Goal: Navigation & Orientation: Find specific page/section

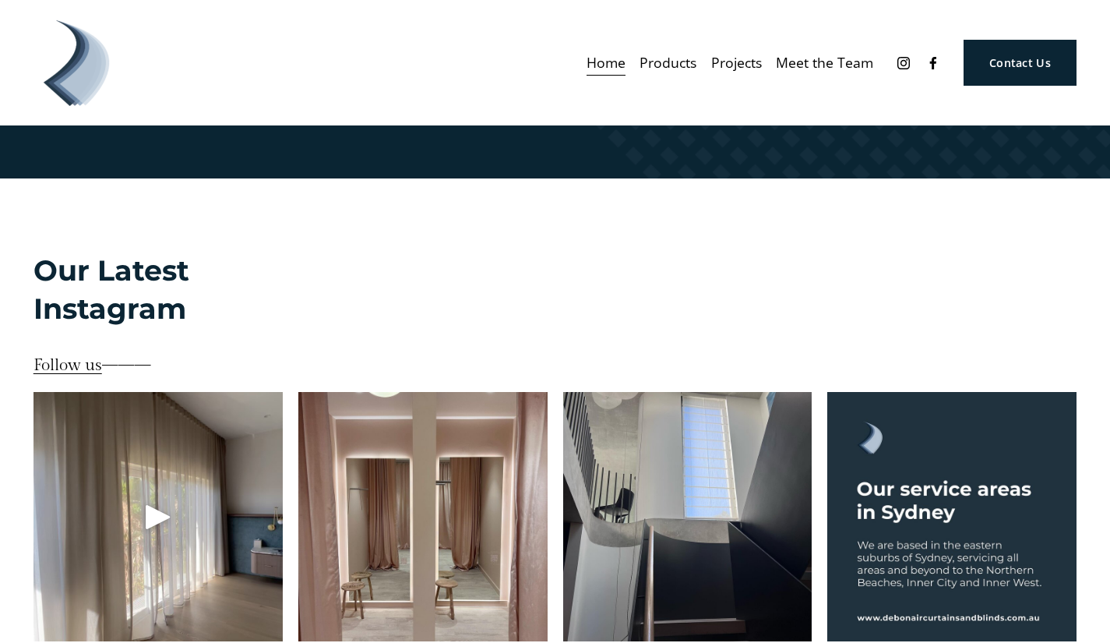
scroll to position [3245, 0]
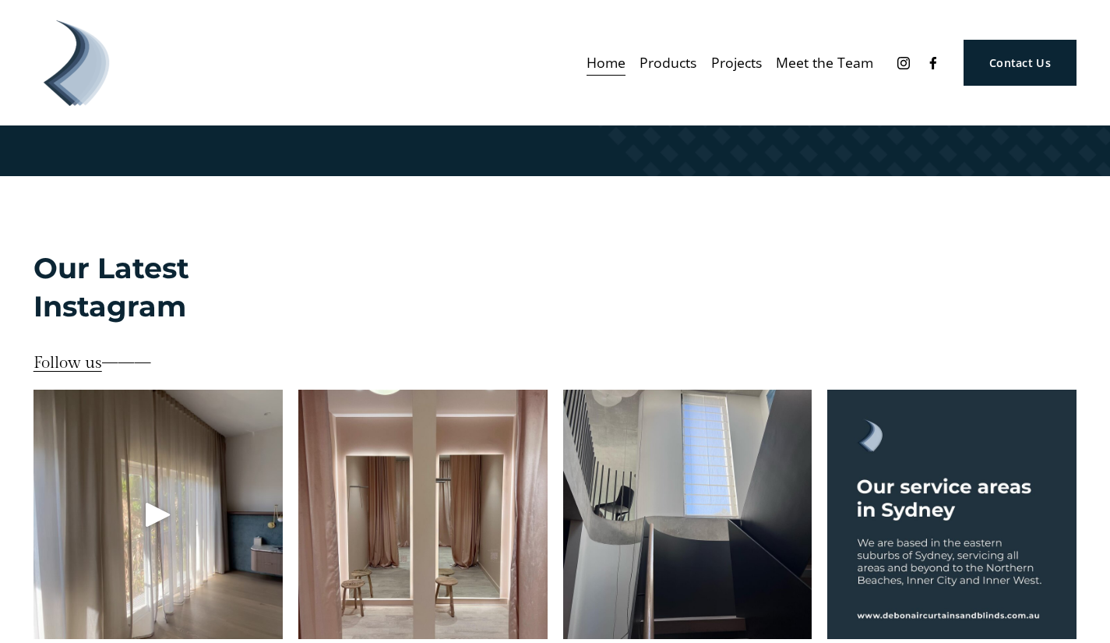
click at [592, 119] on div "Skip to Content Home Products" at bounding box center [555, 62] width 1110 height 125
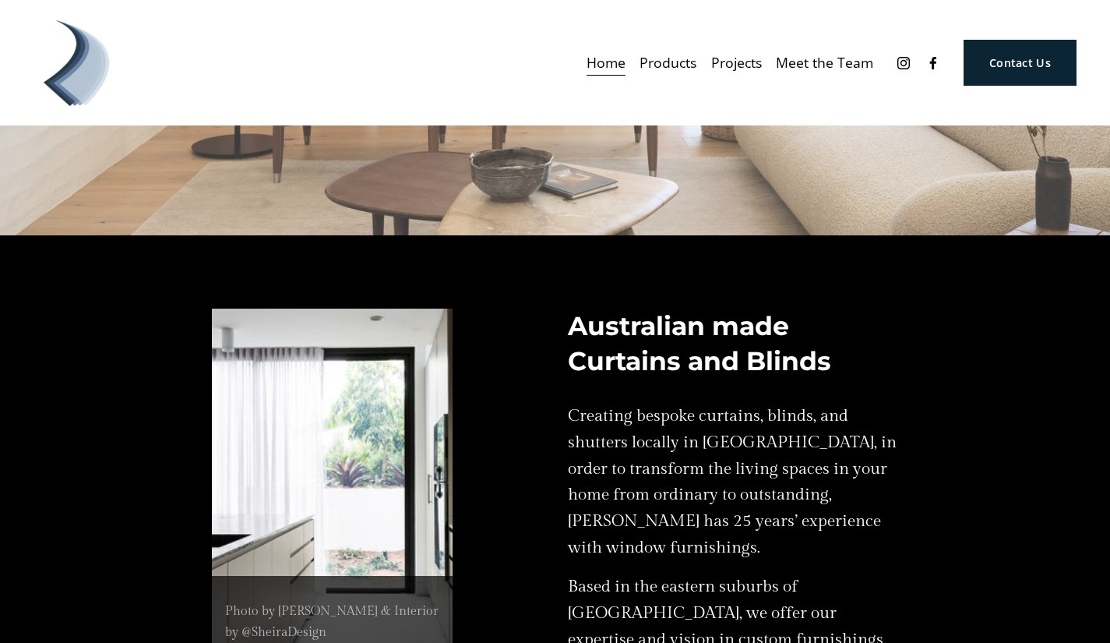
scroll to position [0, 0]
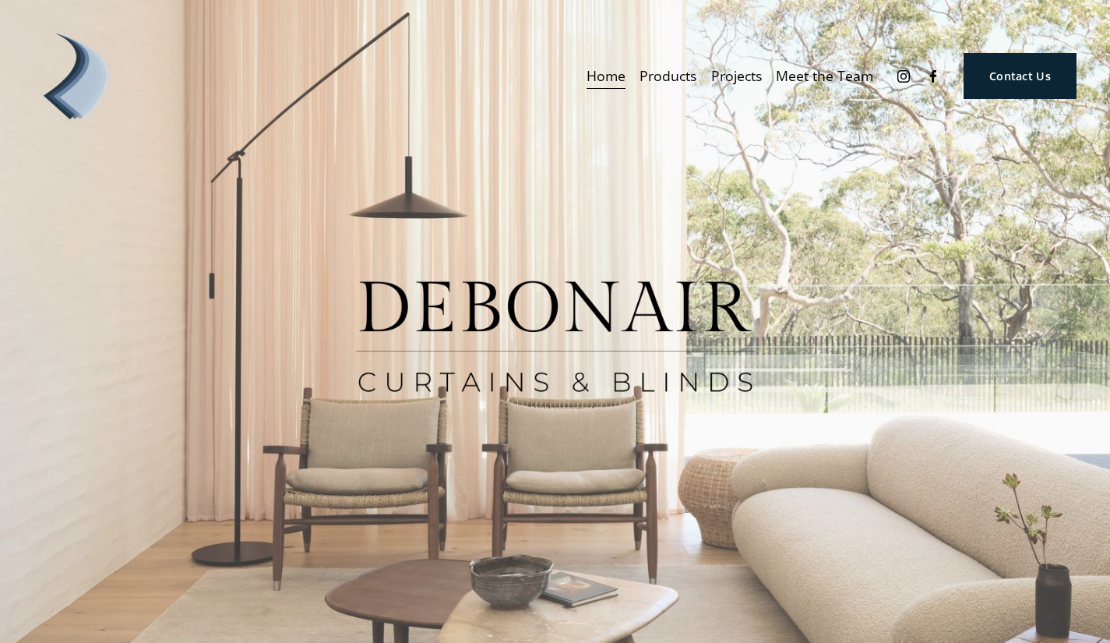
click at [679, 73] on span "Products" at bounding box center [667, 76] width 57 height 25
click at [729, 78] on link "Projects" at bounding box center [736, 75] width 51 height 27
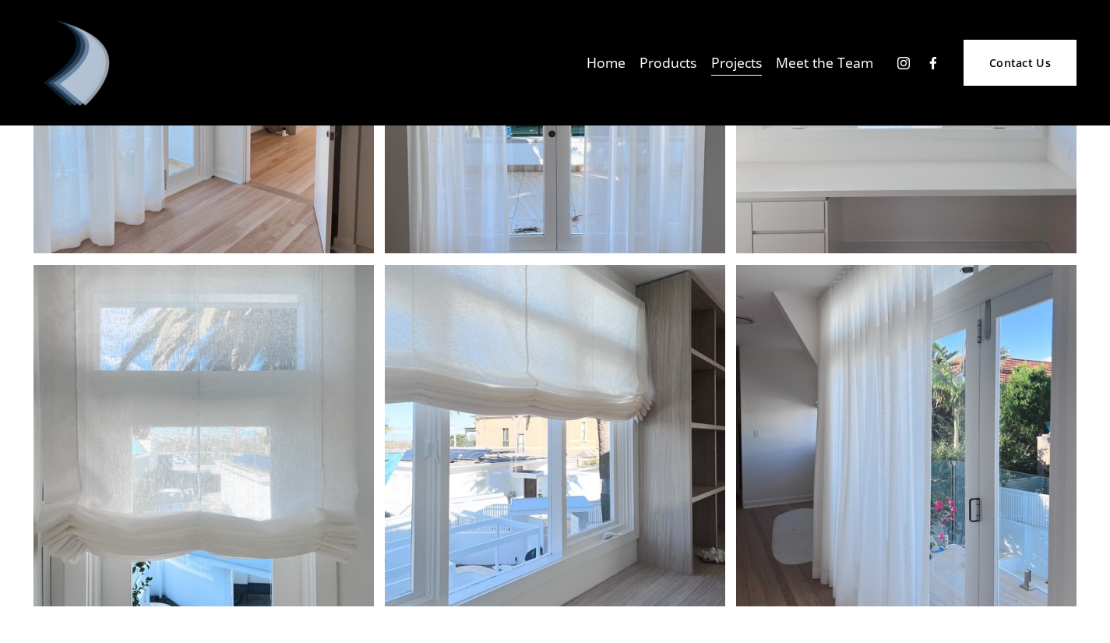
scroll to position [569, 0]
click at [808, 62] on link "Meet the Team" at bounding box center [824, 62] width 97 height 27
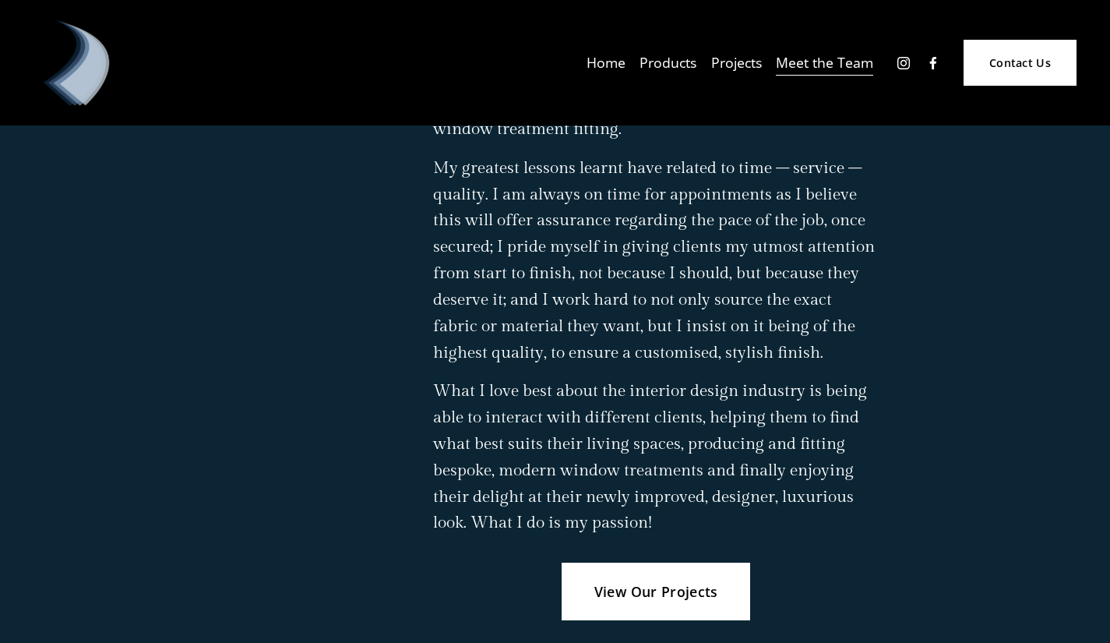
scroll to position [2312, 0]
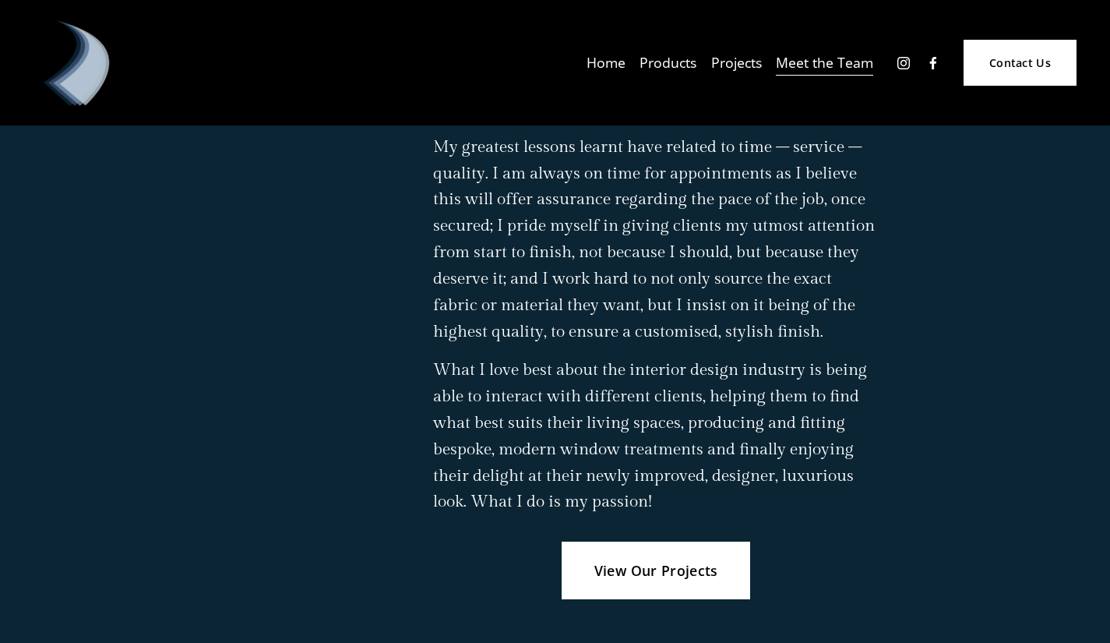
click at [735, 65] on link "Projects" at bounding box center [736, 62] width 51 height 27
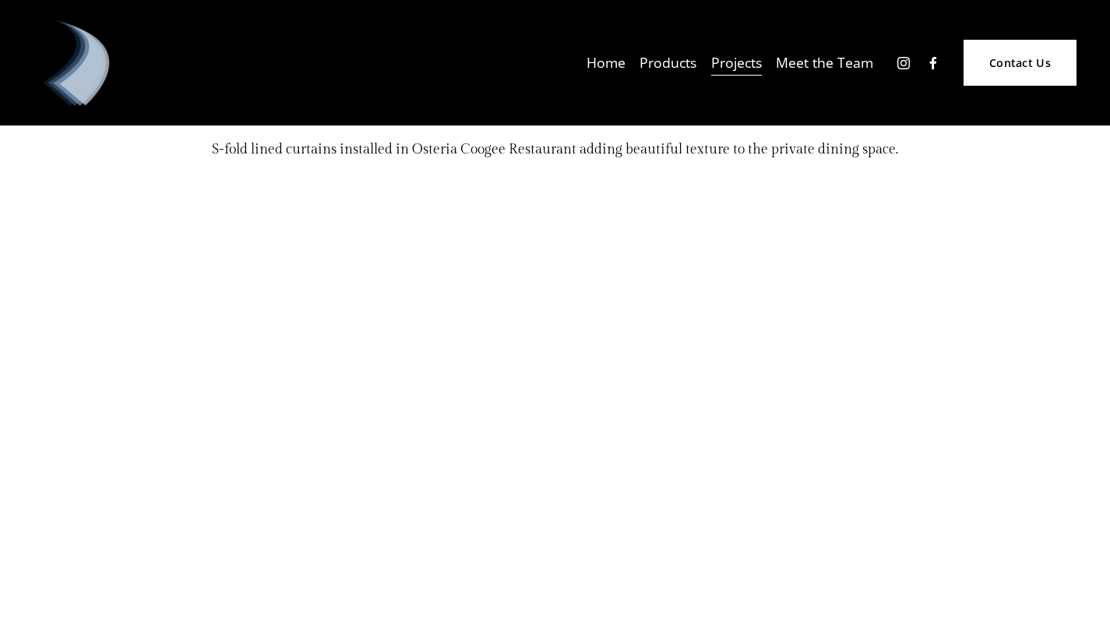
scroll to position [8501, 0]
